Goal: Find contact information: Find contact information

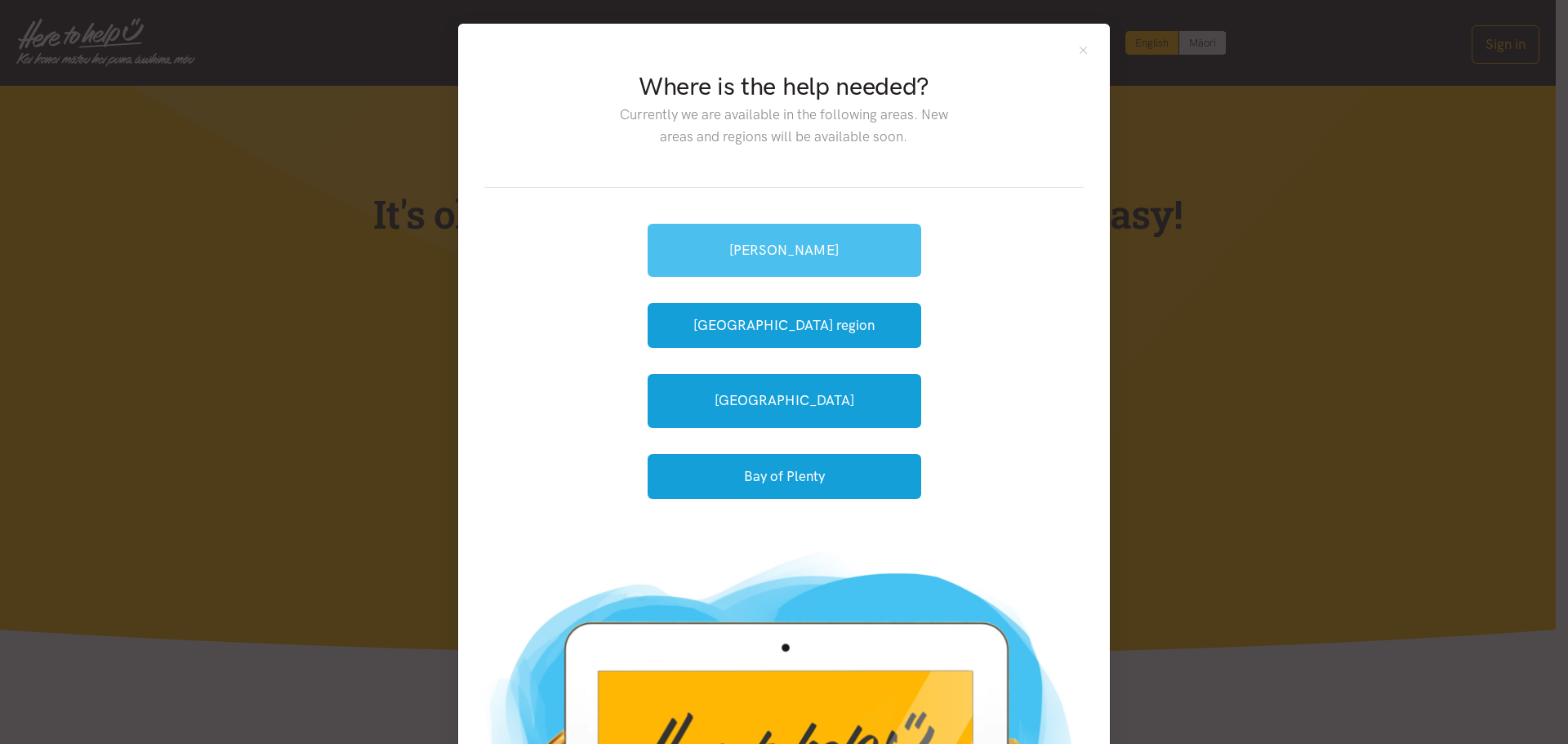
click at [752, 244] on link "[PERSON_NAME]" at bounding box center [784, 250] width 273 height 53
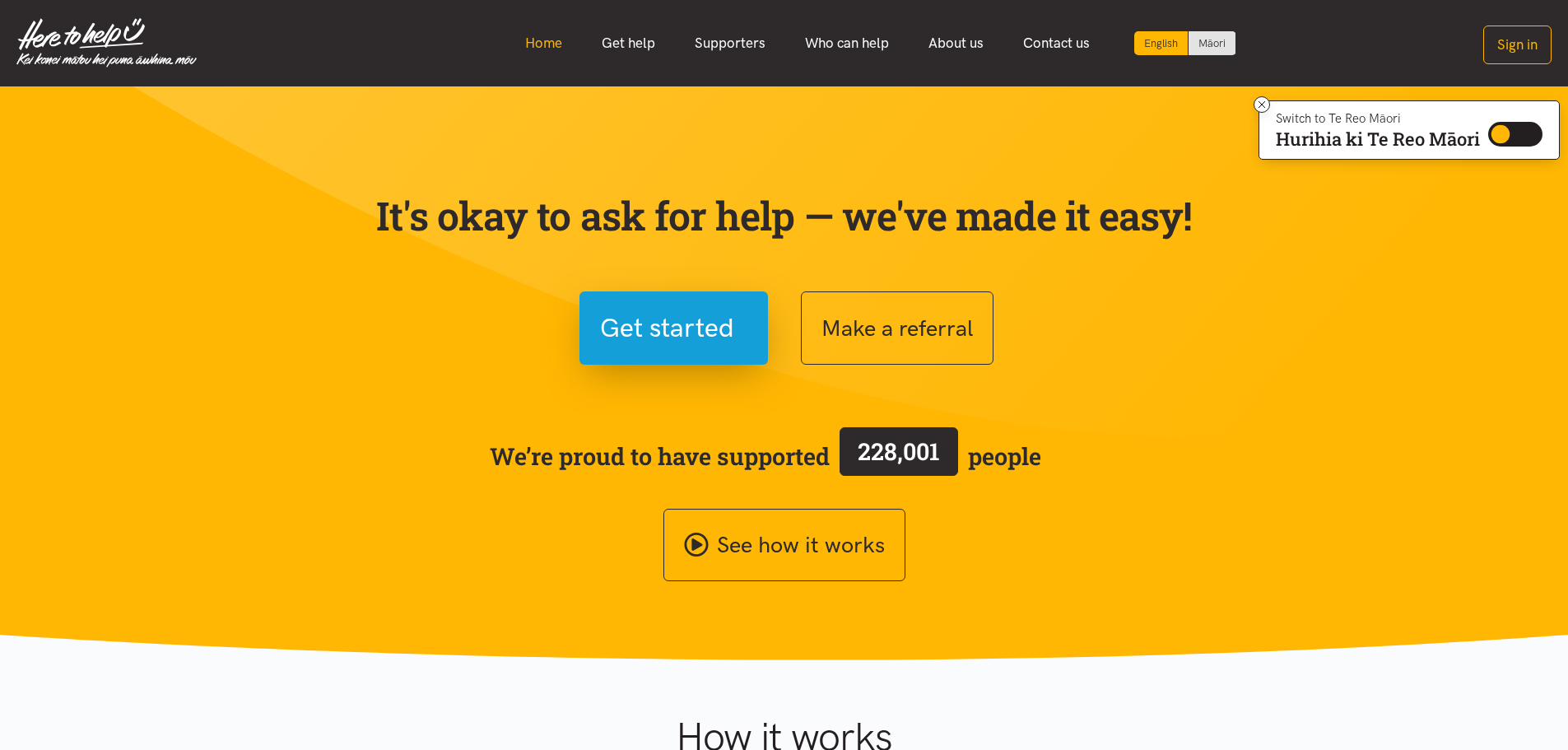
click at [554, 49] on link "Home" at bounding box center [543, 43] width 76 height 35
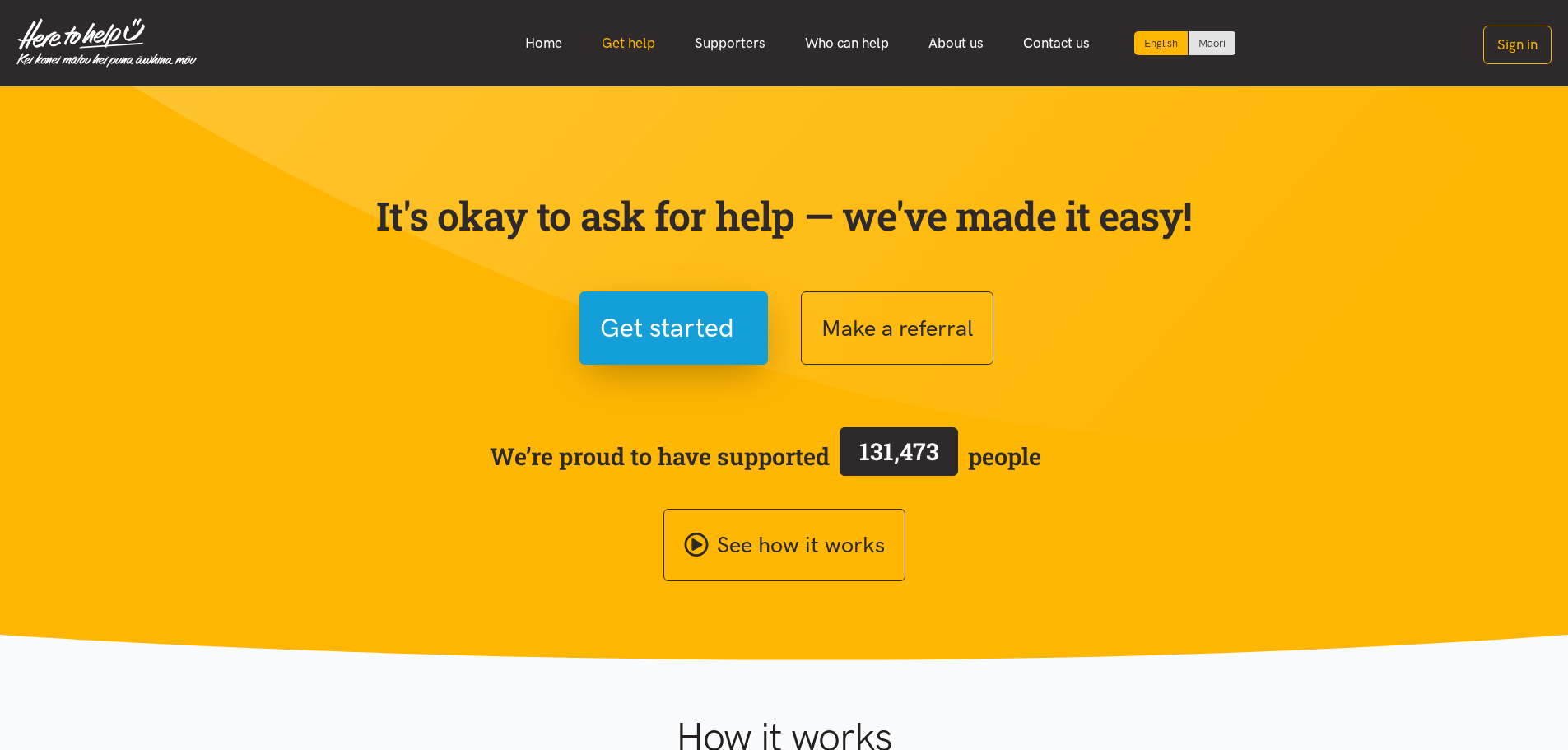
click at [625, 43] on link "Get help" at bounding box center [628, 43] width 93 height 35
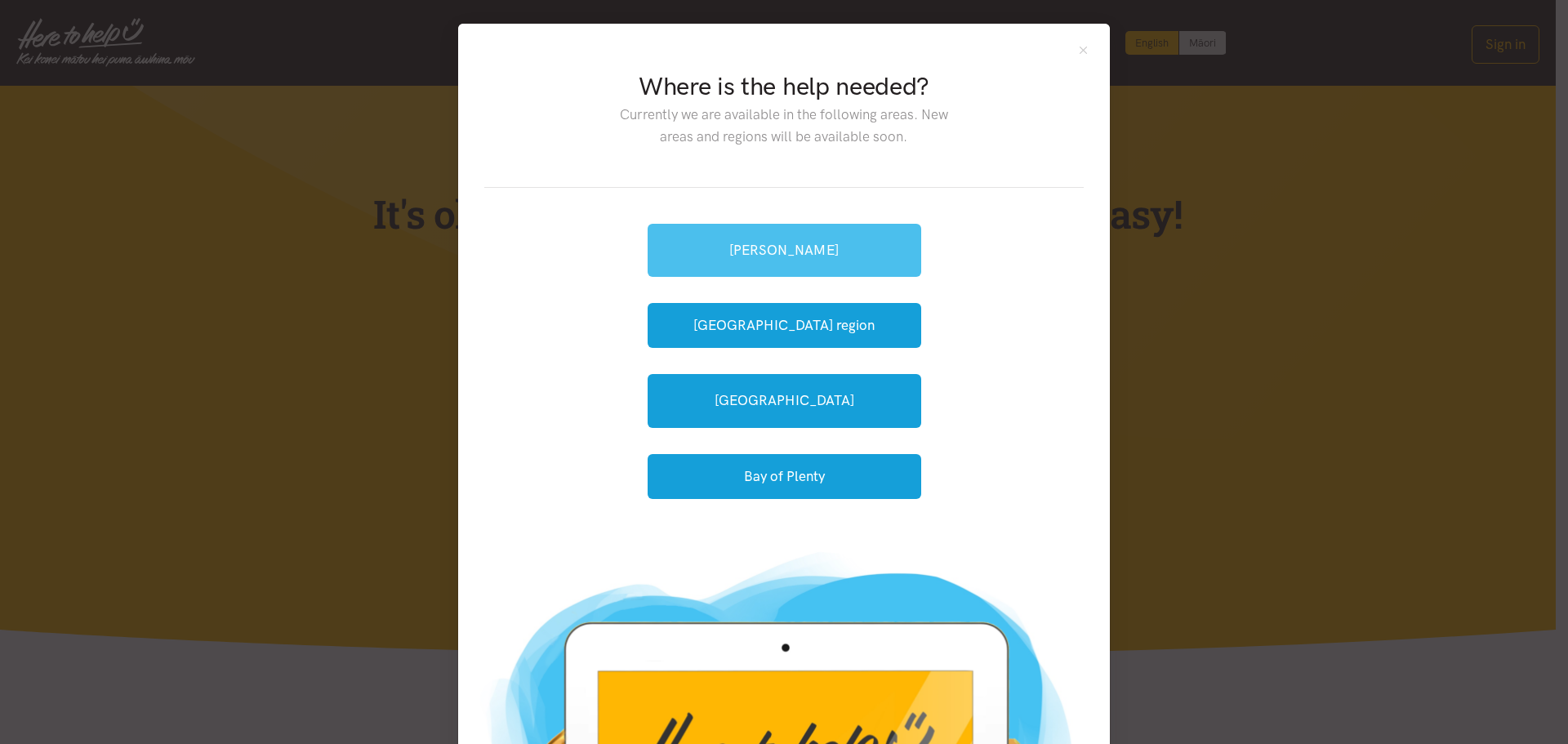
click at [825, 241] on link "[PERSON_NAME]" at bounding box center [784, 250] width 273 height 53
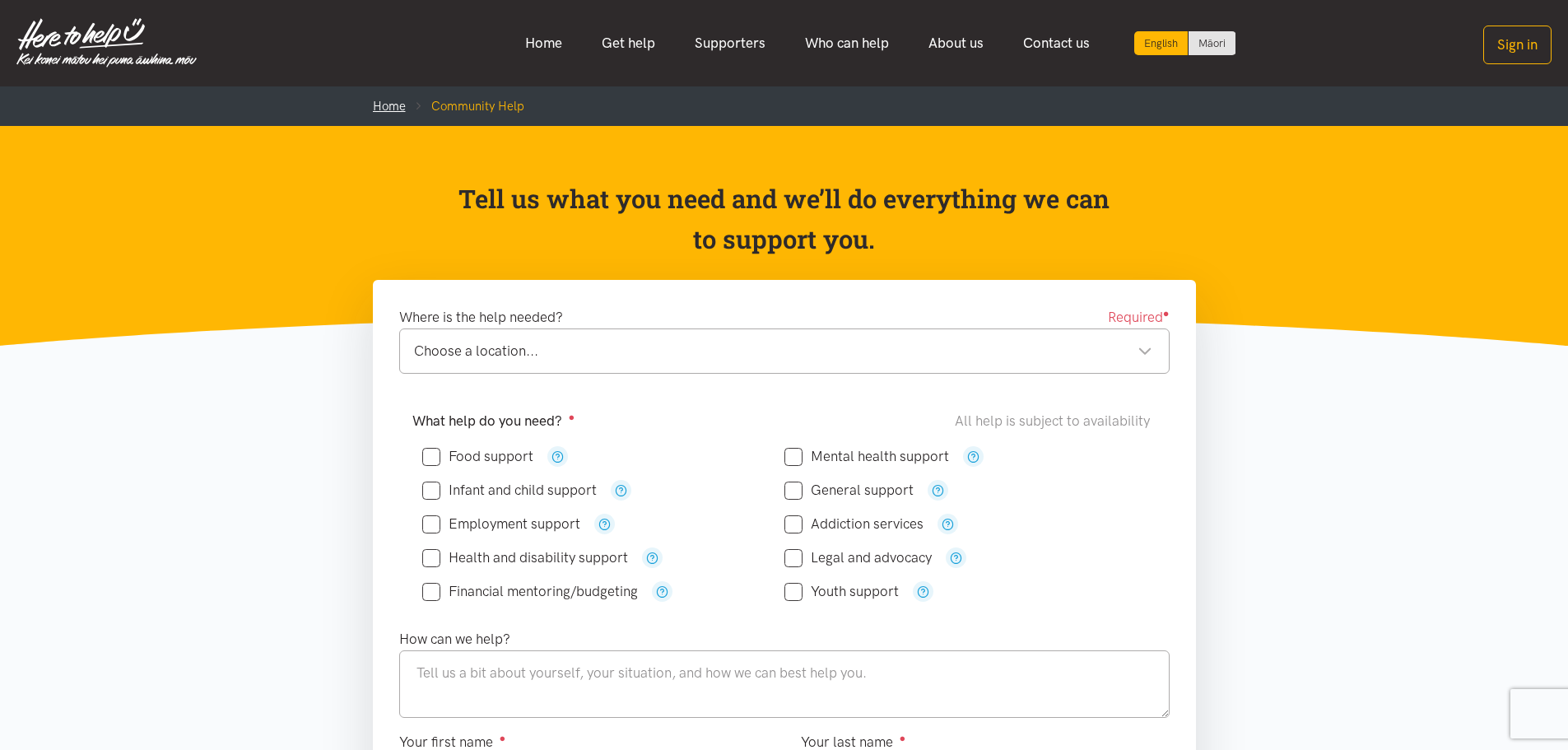
click at [383, 101] on link "Home" at bounding box center [389, 105] width 33 height 15
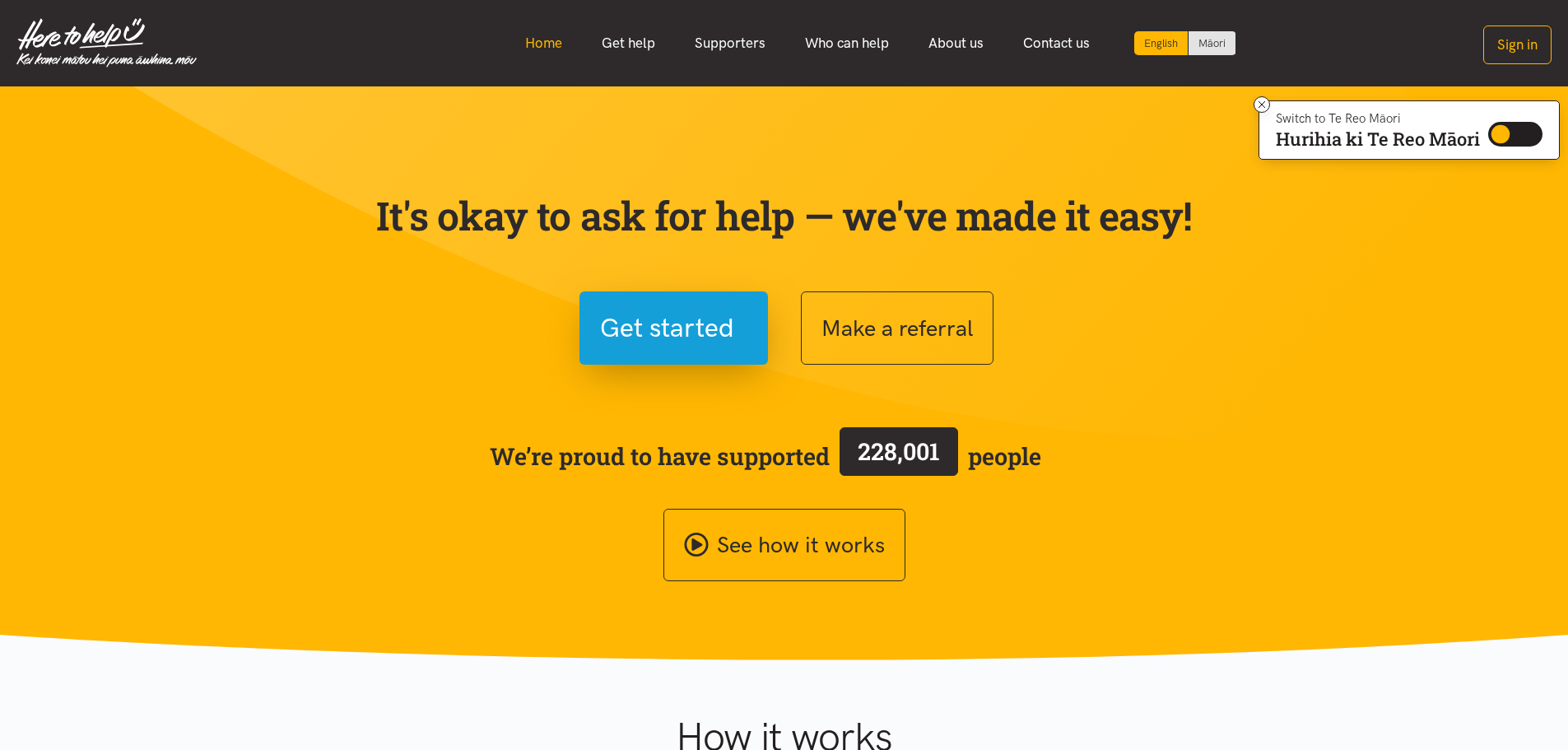
click at [550, 43] on link "Home" at bounding box center [543, 43] width 76 height 35
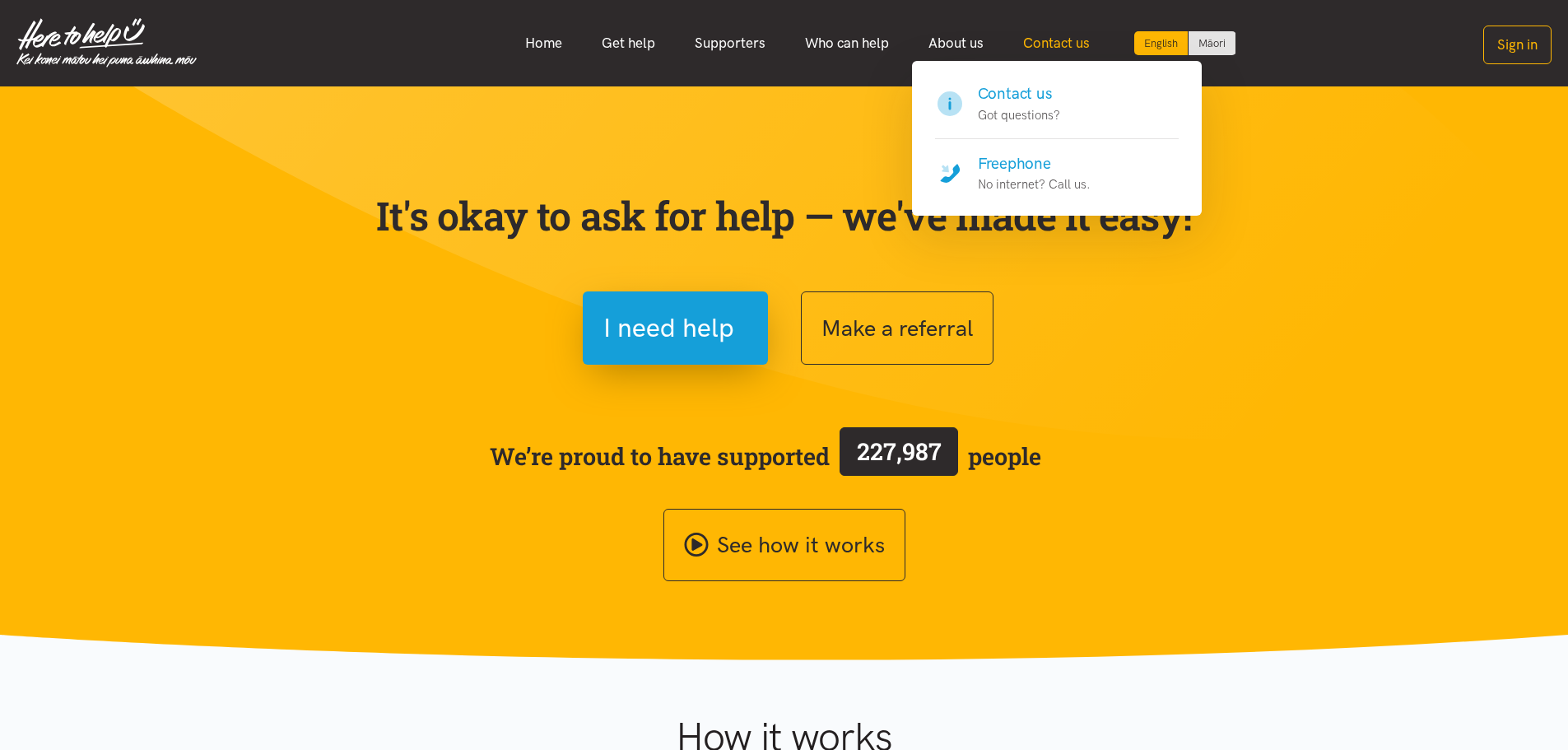
click at [1080, 42] on link "Contact us" at bounding box center [1057, 43] width 106 height 35
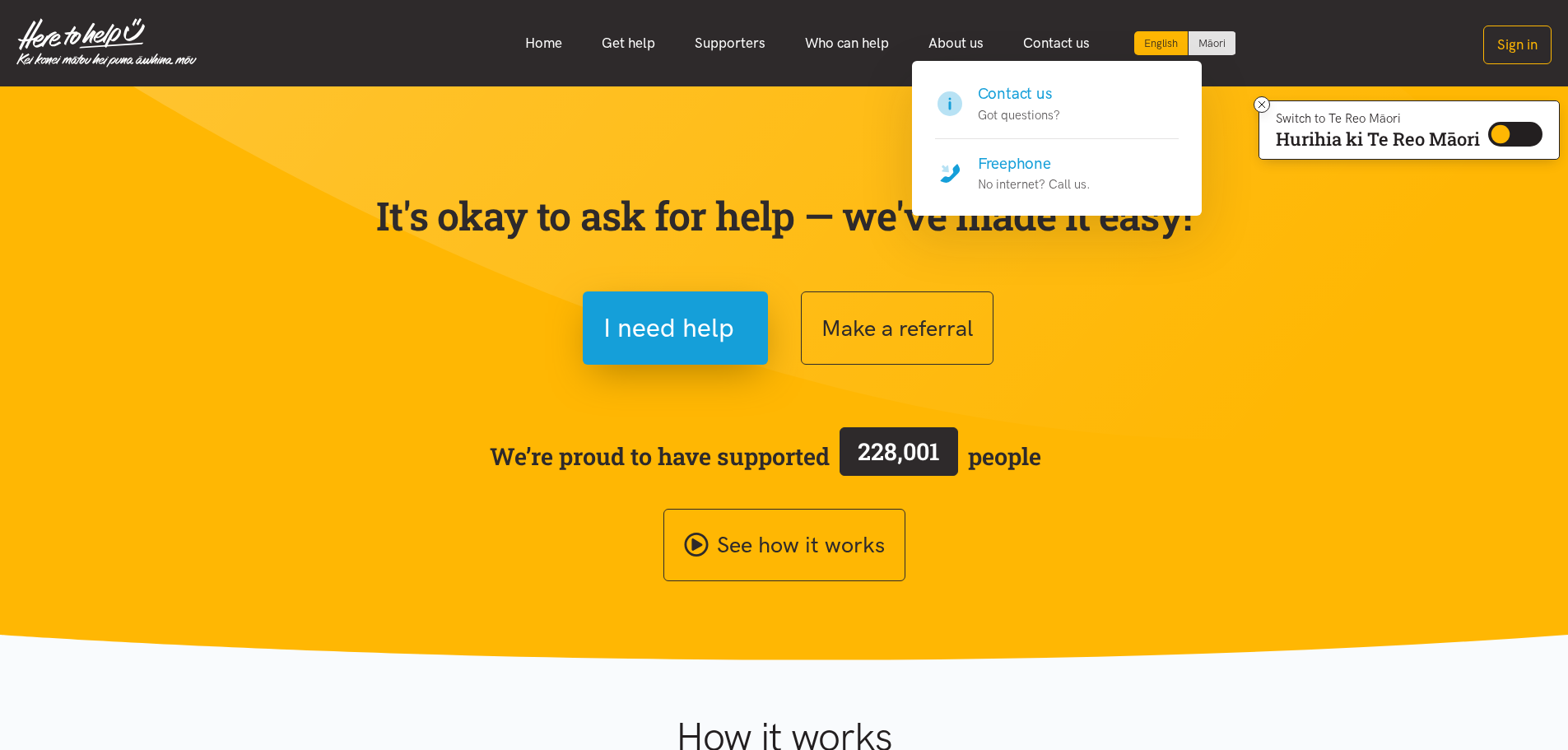
click at [1030, 97] on h4 "Contact us" at bounding box center [1018, 94] width 82 height 23
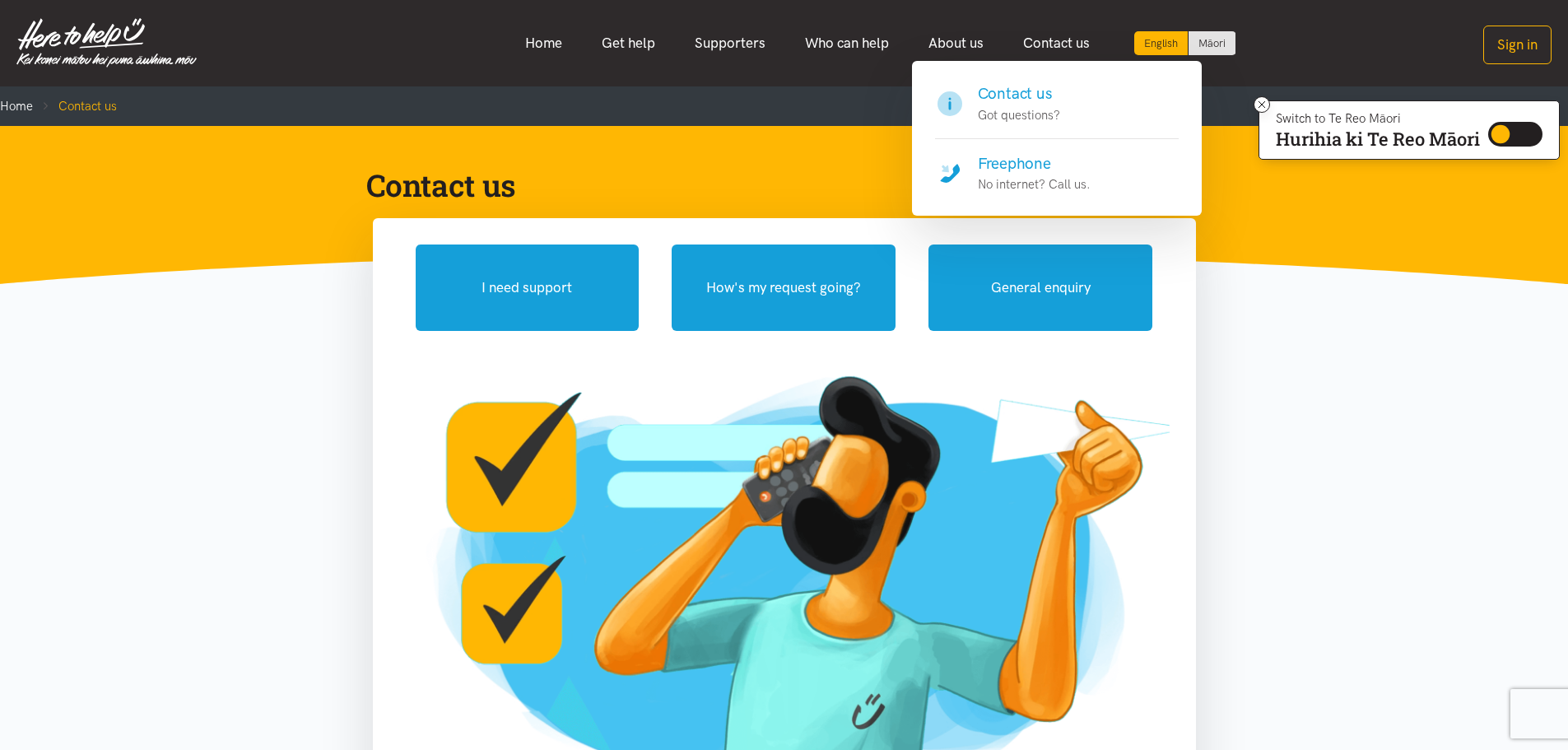
click at [1042, 183] on p "No internet? Call us." at bounding box center [1034, 184] width 113 height 20
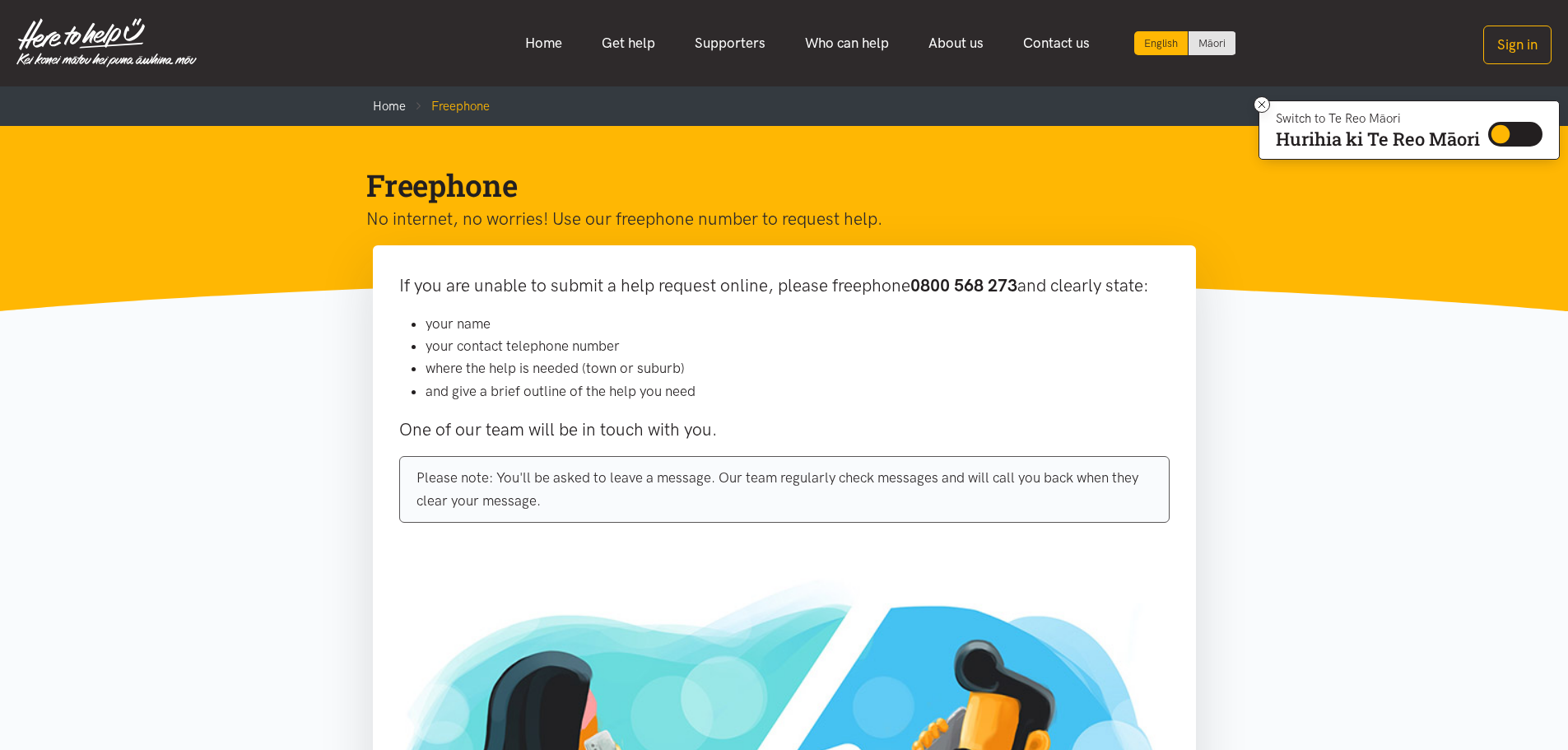
drag, startPoint x: 1023, startPoint y: 284, endPoint x: 939, endPoint y: 318, distance: 90.6
click at [911, 277] on p "If you are unable to submit a help request online, please freephone 0800 568 27…" at bounding box center [784, 286] width 770 height 28
click at [942, 318] on li "your name" at bounding box center [798, 324] width 745 height 22
drag, startPoint x: 1024, startPoint y: 288, endPoint x: 943, endPoint y: 300, distance: 81.9
click at [917, 284] on p "If you are unable to submit a help request online, please freephone 0800 568 27…" at bounding box center [784, 286] width 770 height 28
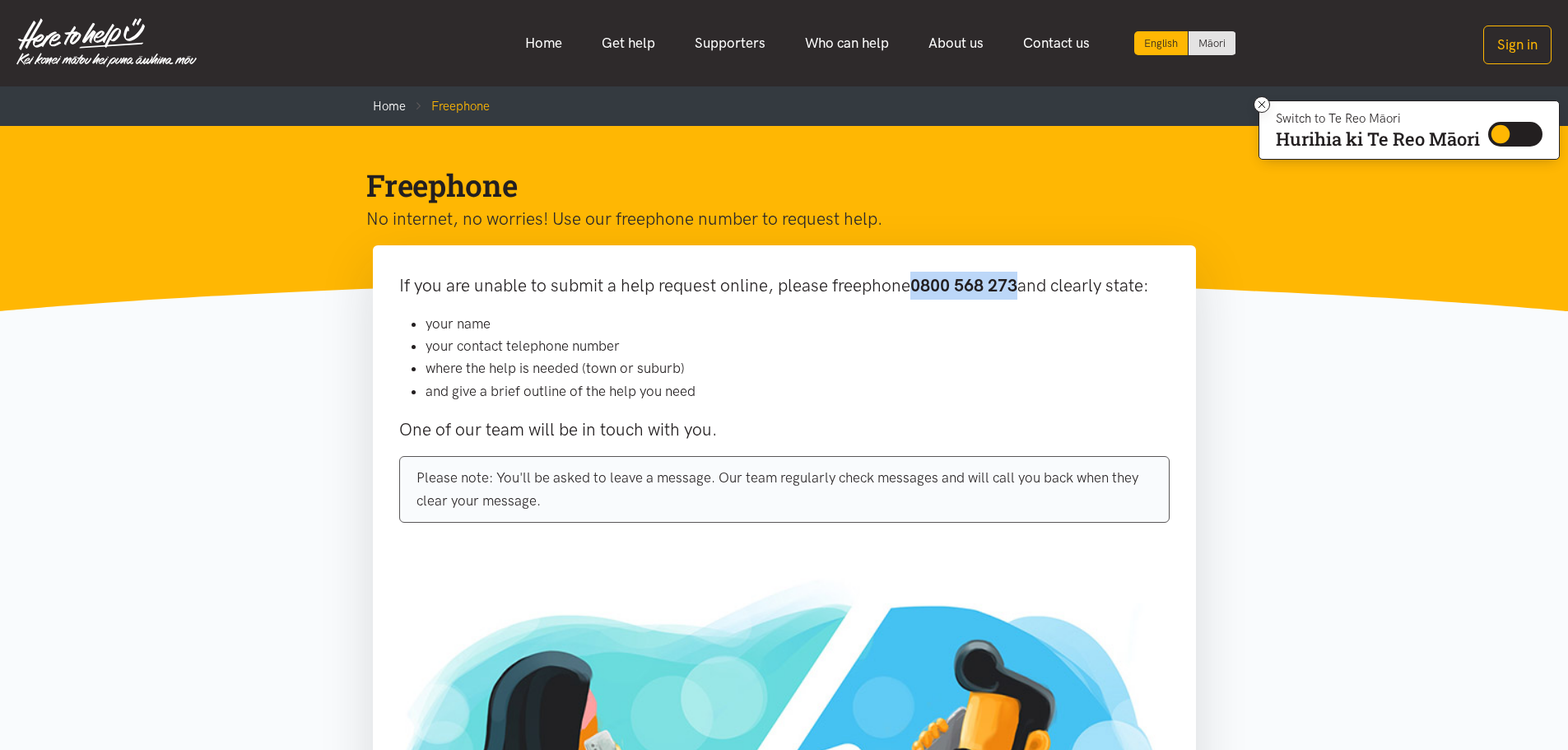
copy b "0800 568 273"
click at [635, 320] on li "your name" at bounding box center [798, 324] width 745 height 22
click at [377, 114] on li "Home" at bounding box center [389, 106] width 33 height 20
click at [381, 110] on link "Home" at bounding box center [389, 105] width 33 height 15
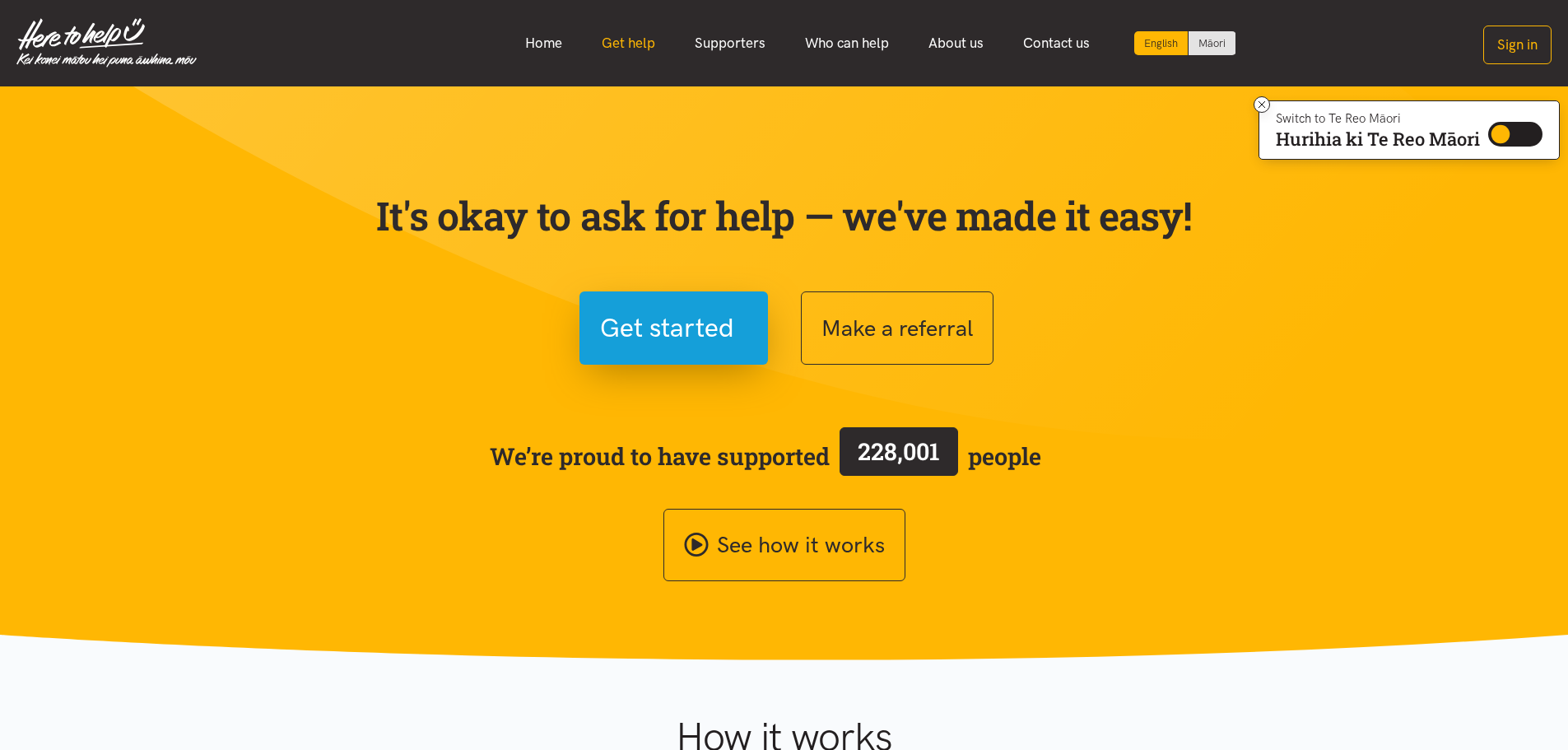
click at [625, 42] on link "Get help" at bounding box center [628, 43] width 93 height 35
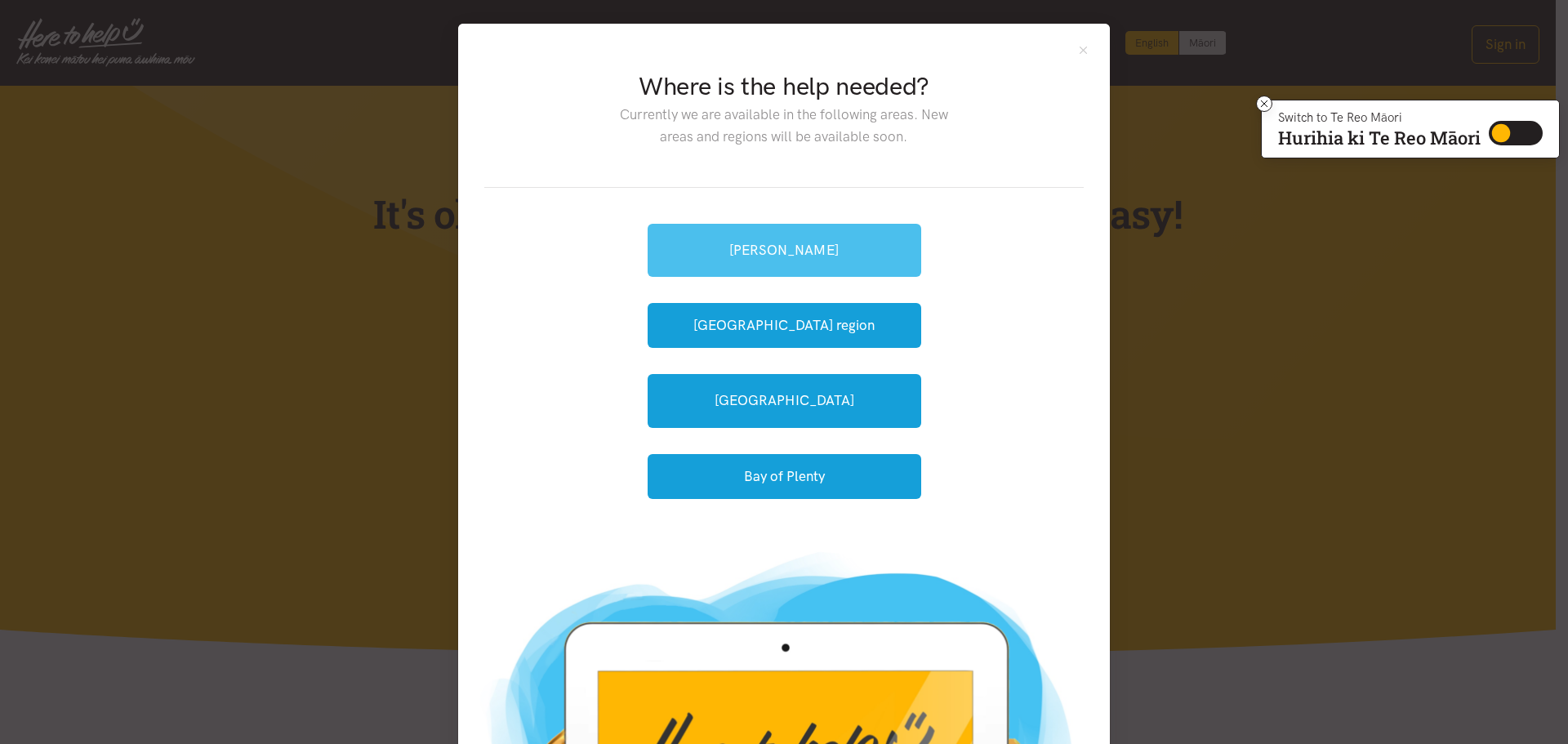
click at [862, 275] on link "[PERSON_NAME]" at bounding box center [784, 250] width 273 height 53
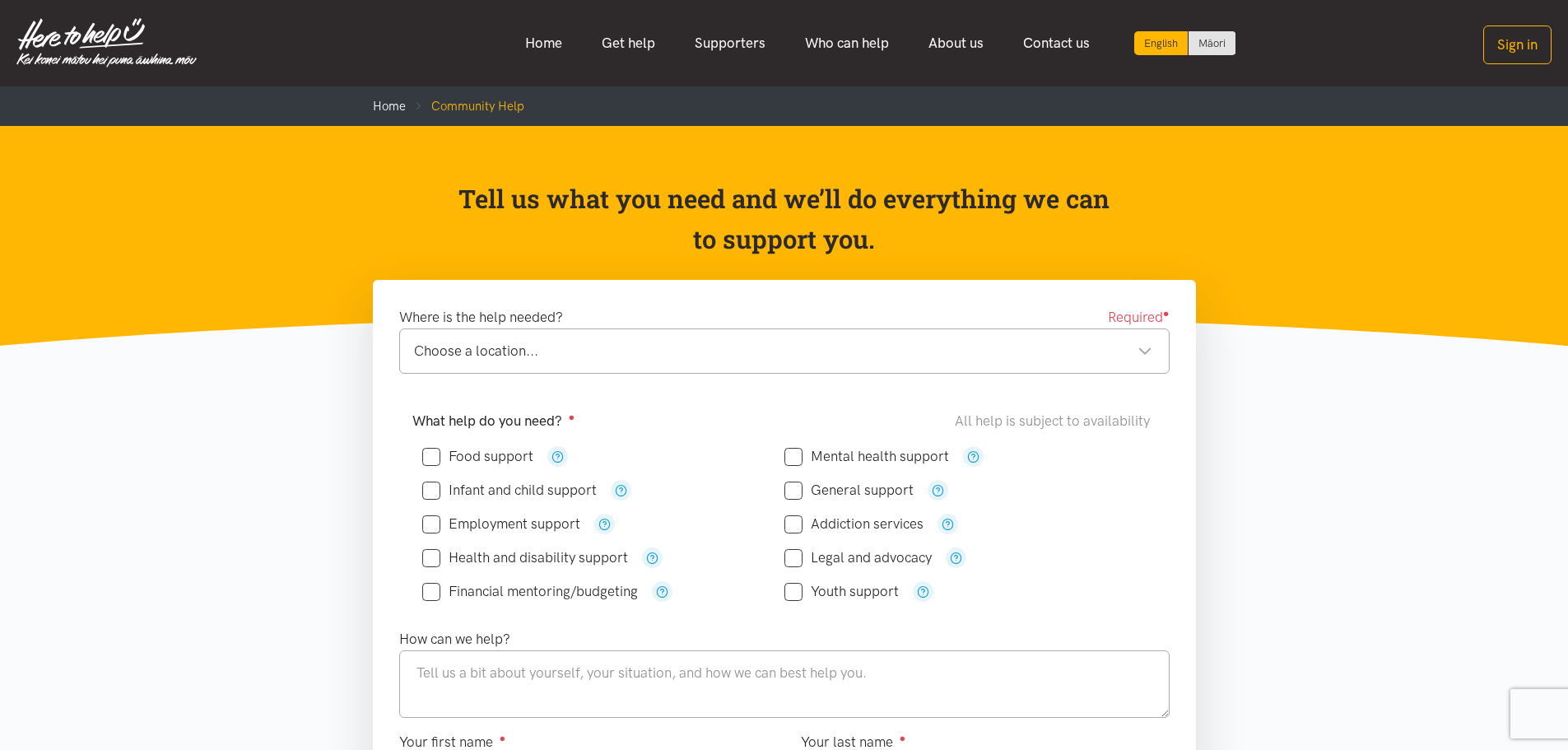
click at [676, 358] on div "Choose a location..." at bounding box center [783, 351] width 738 height 22
